Goal: Use online tool/utility

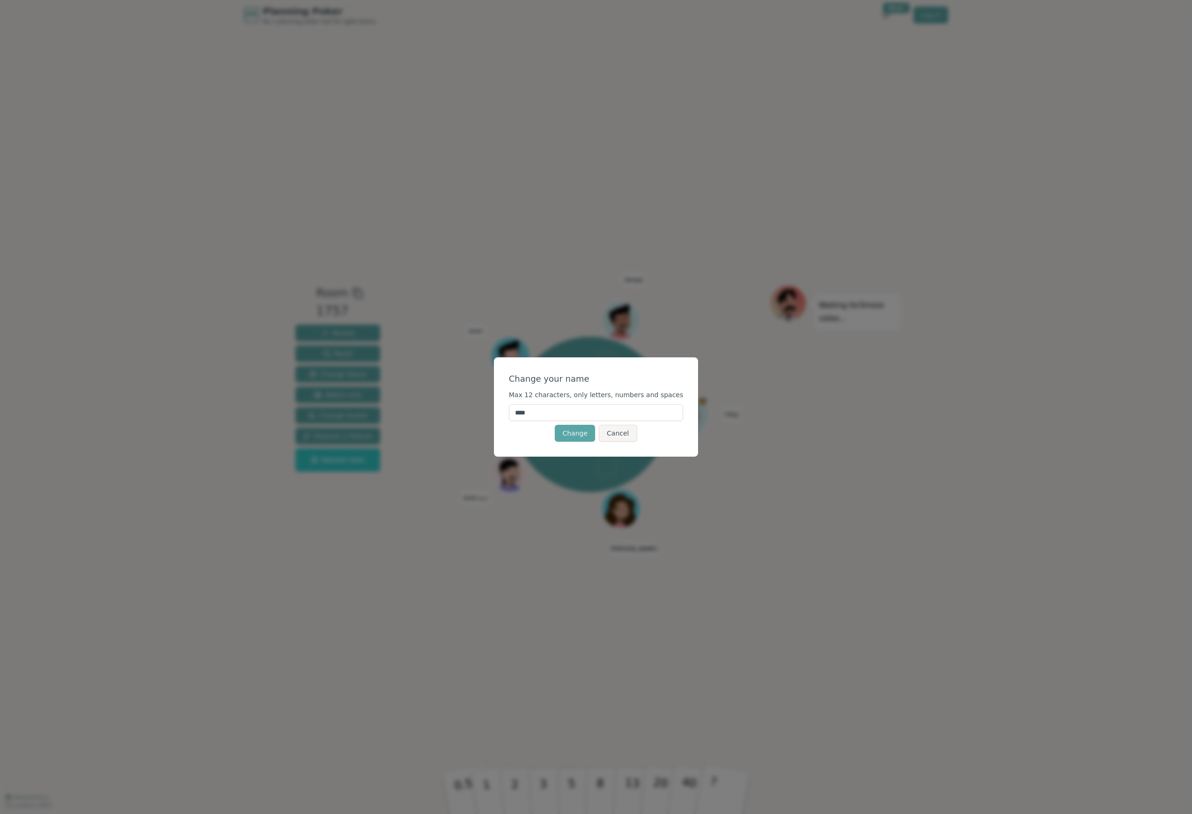
click at [591, 415] on input "****" at bounding box center [596, 412] width 175 height 17
type input "***"
click button "Change" at bounding box center [575, 433] width 40 height 17
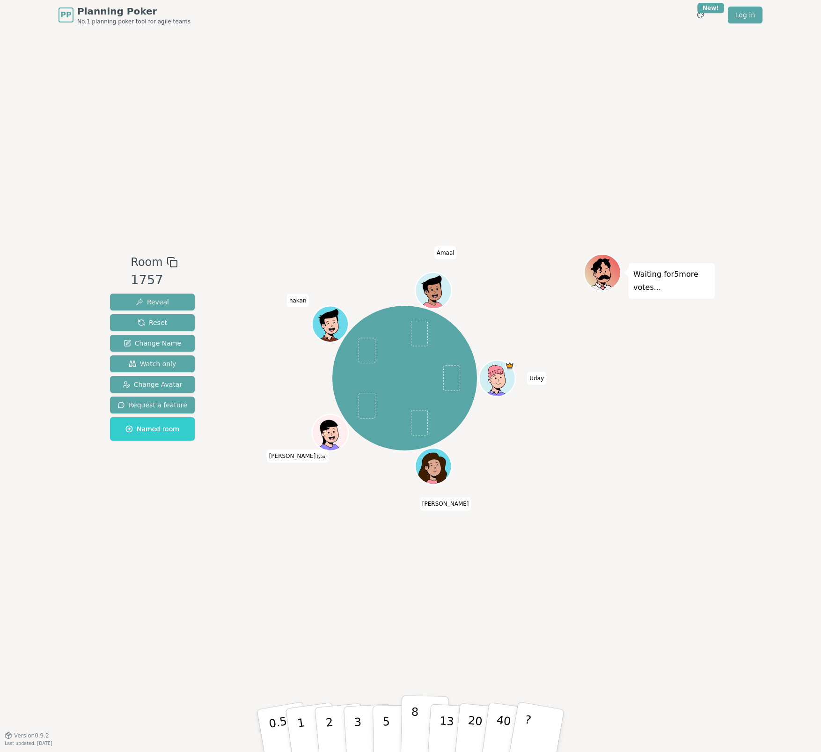
click at [418, 719] on button "8" at bounding box center [425, 730] width 48 height 71
click at [363, 409] on span at bounding box center [366, 406] width 17 height 26
click at [176, 316] on button "Reset" at bounding box center [152, 322] width 85 height 17
click at [334, 444] on div at bounding box center [331, 444] width 35 height 32
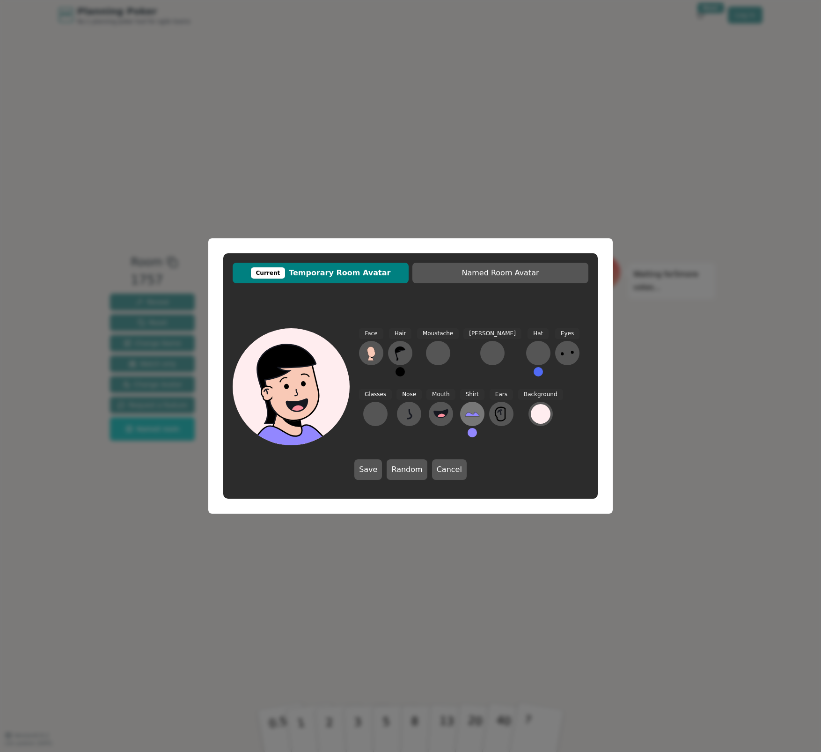
click at [465, 419] on icon at bounding box center [472, 413] width 15 height 15
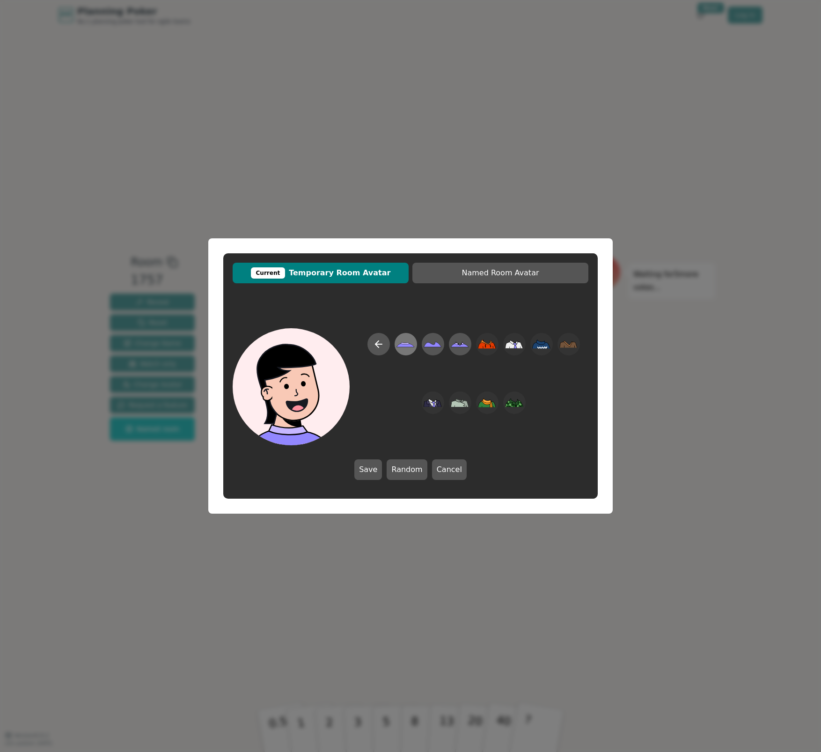
click at [402, 344] on icon at bounding box center [405, 343] width 8 height 2
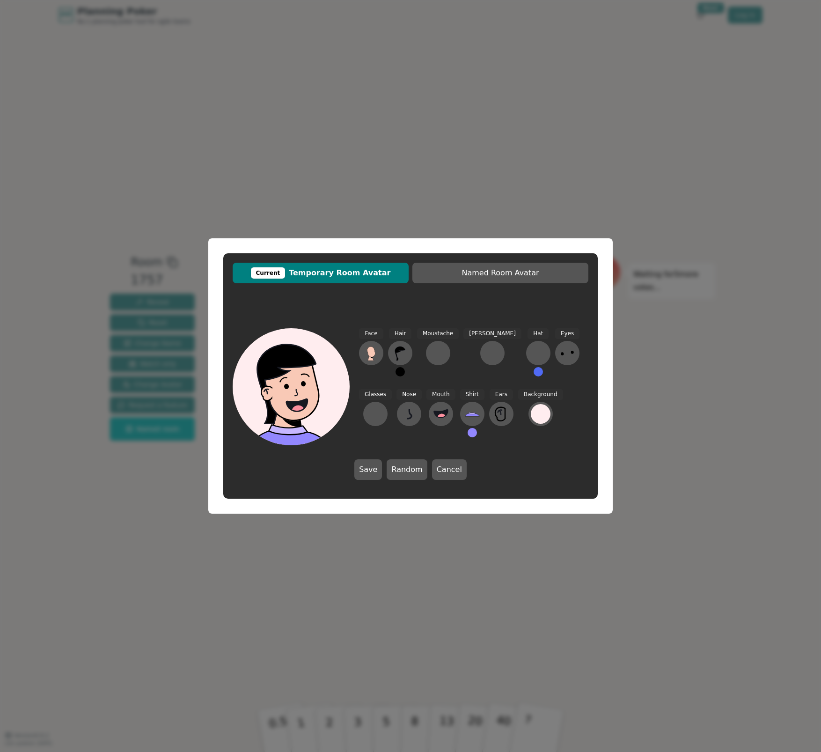
click at [468, 436] on button at bounding box center [472, 432] width 9 height 9
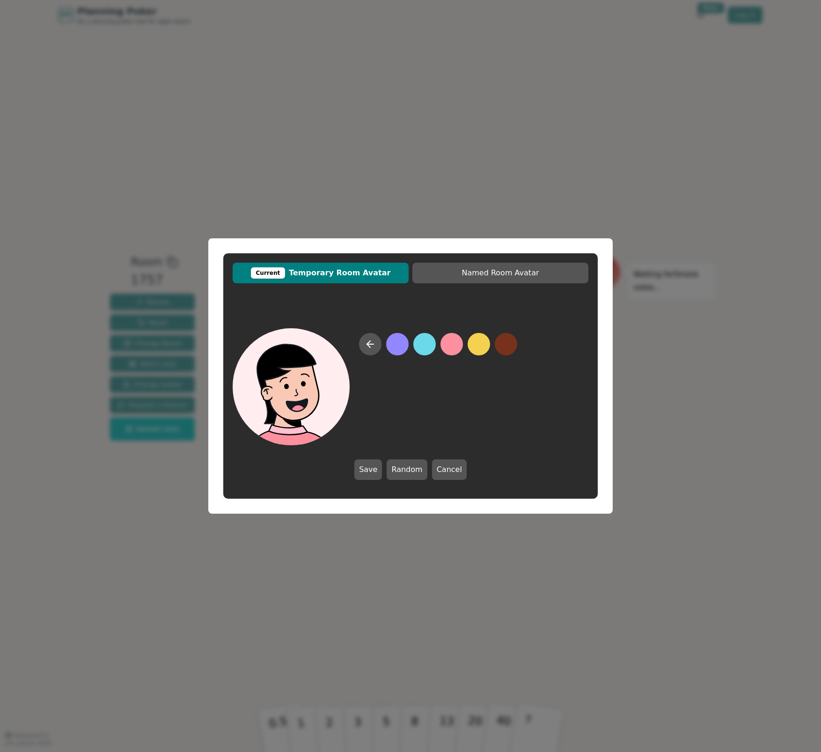
click at [448, 352] on button at bounding box center [452, 344] width 22 height 22
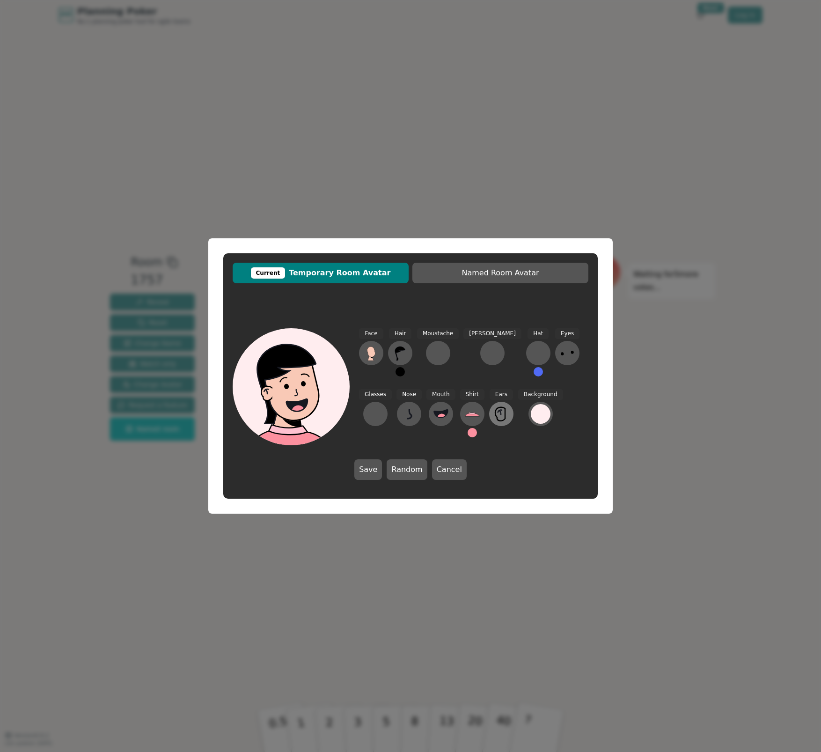
click at [495, 408] on icon at bounding box center [500, 414] width 10 height 14
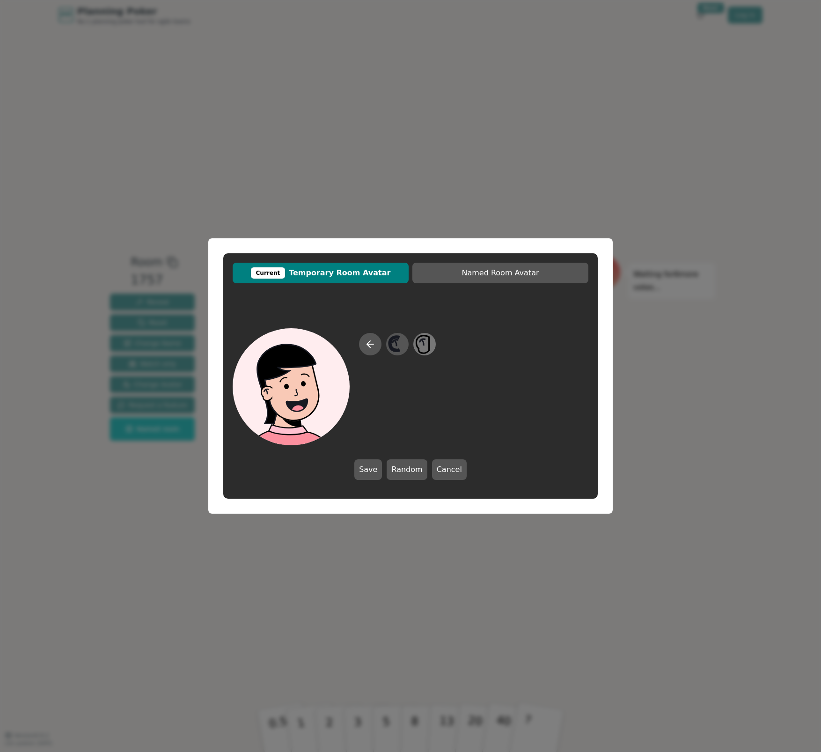
click at [432, 346] on icon at bounding box center [424, 344] width 18 height 21
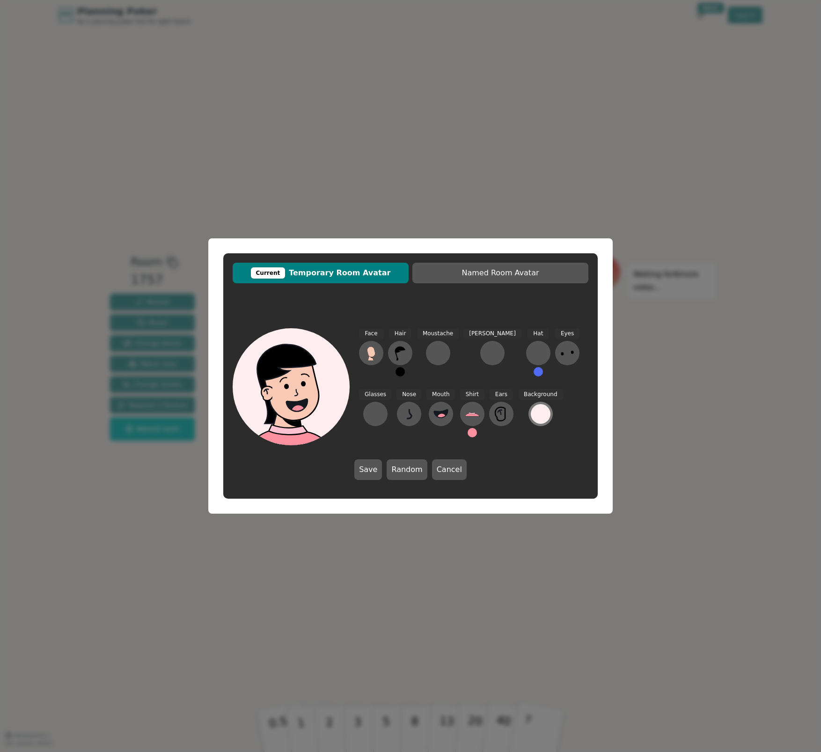
click at [531, 412] on div at bounding box center [541, 414] width 20 height 20
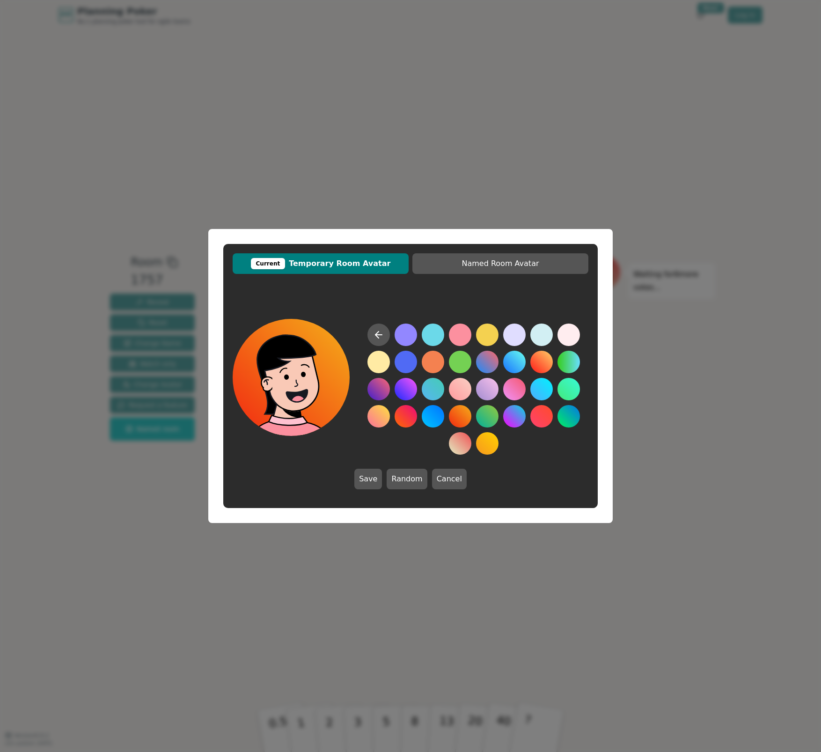
click at [455, 419] on button at bounding box center [460, 416] width 22 height 22
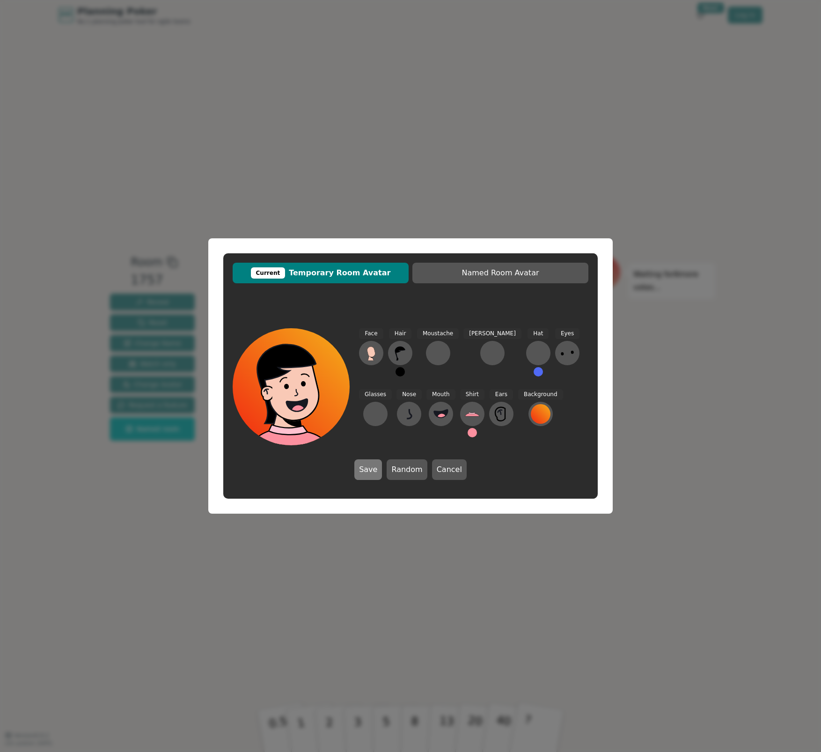
click at [362, 466] on button "Save" at bounding box center [369, 469] width 28 height 21
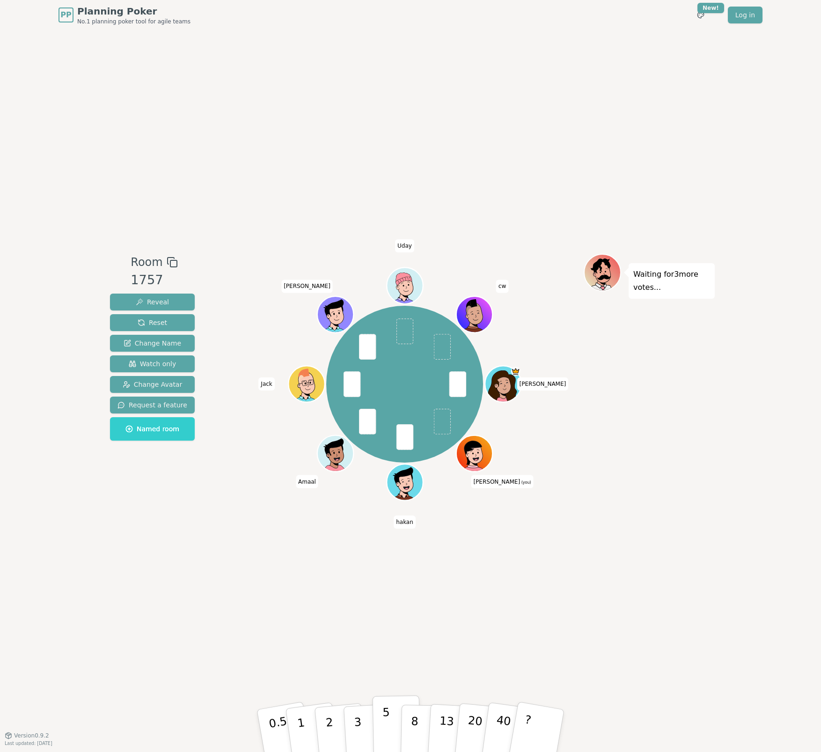
click at [380, 729] on button "5" at bounding box center [397, 730] width 48 height 71
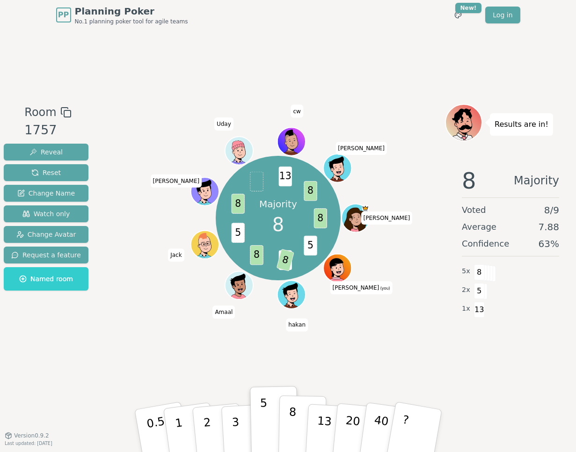
click at [297, 425] on button "8" at bounding box center [302, 431] width 48 height 71
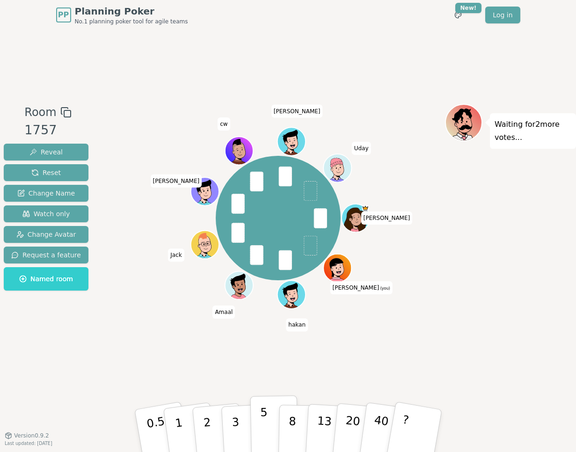
click at [267, 431] on button "5" at bounding box center [274, 431] width 48 height 71
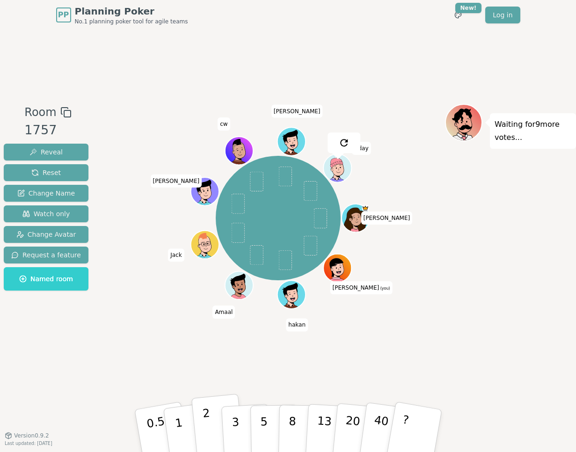
click at [210, 433] on p "2" at bounding box center [208, 432] width 12 height 51
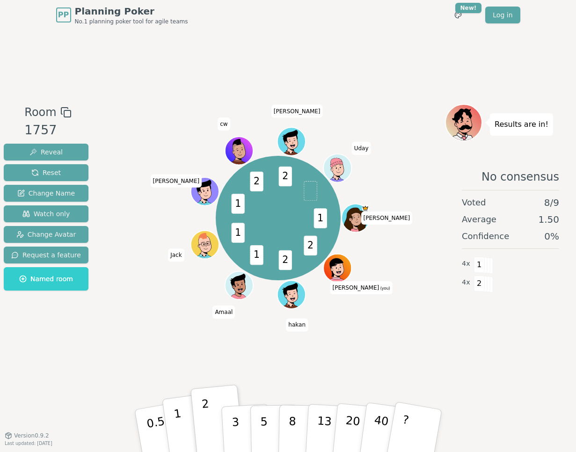
click at [185, 428] on button "1" at bounding box center [190, 431] width 56 height 76
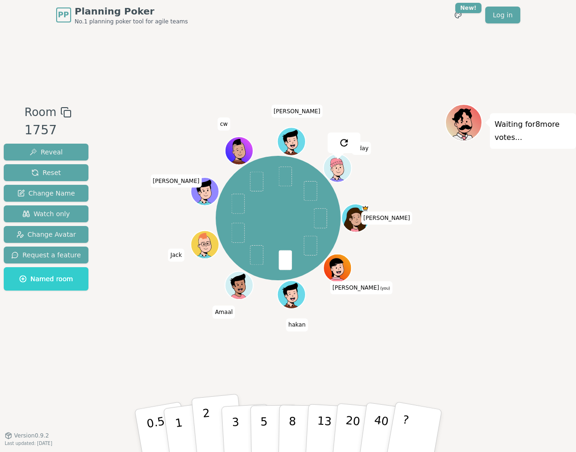
click at [207, 431] on p "2" at bounding box center [208, 432] width 12 height 51
